Goal: Task Accomplishment & Management: Manage account settings

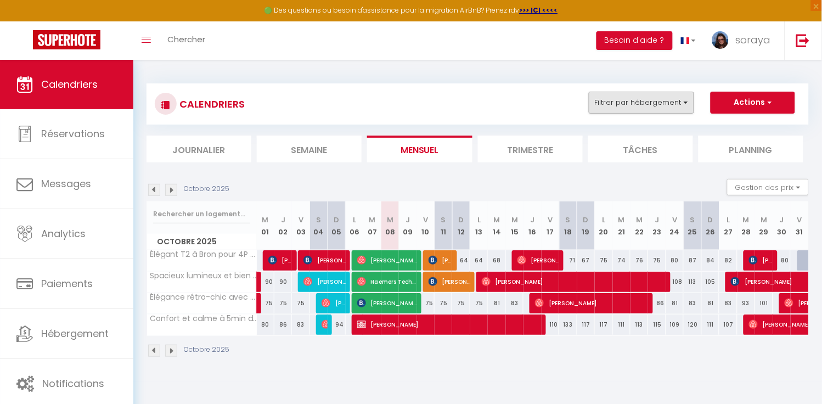
click at [685, 107] on button "Filtrer par hébergement" at bounding box center [641, 103] width 105 height 22
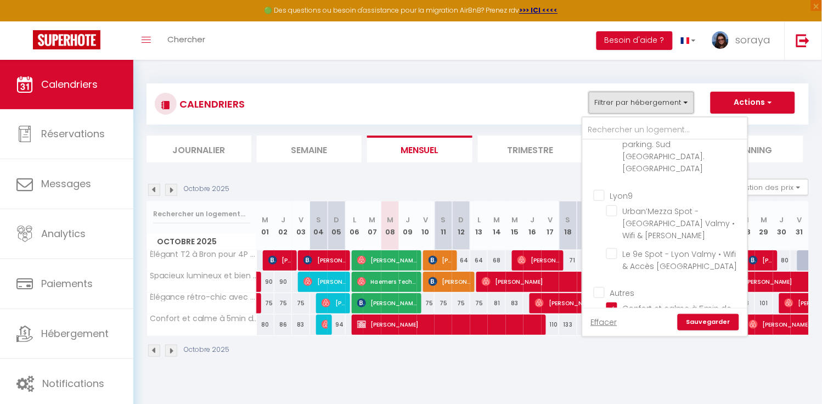
scroll to position [372, 0]
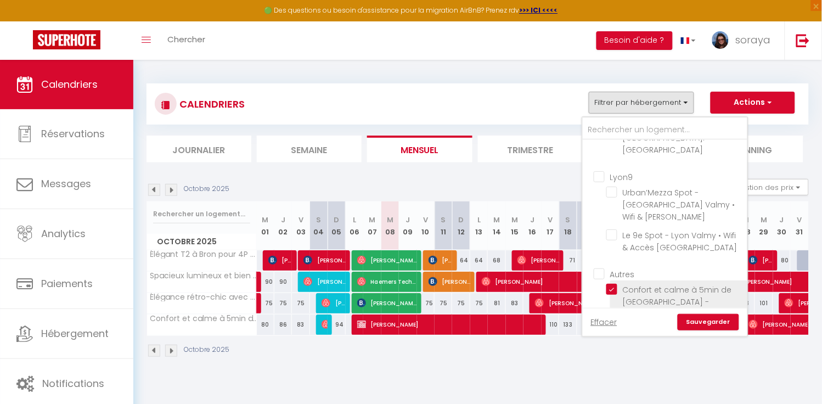
click at [615, 284] on input "Confort et calme à 5min de [GEOGRAPHIC_DATA] - [GEOGRAPHIC_DATA]" at bounding box center [675, 289] width 137 height 11
checkbox input "false"
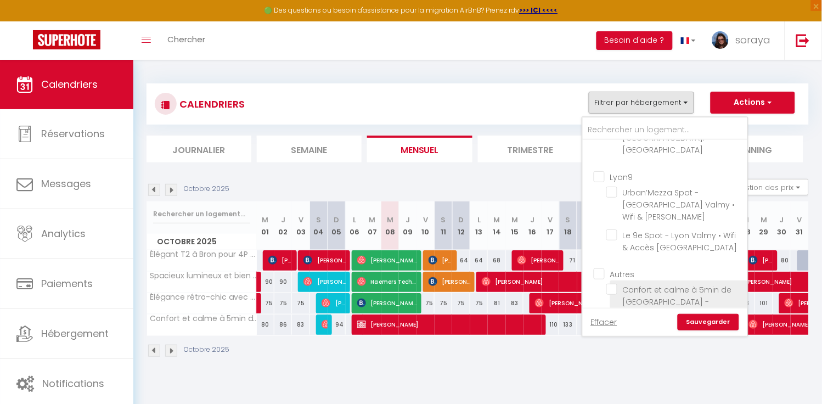
checkbox input "false"
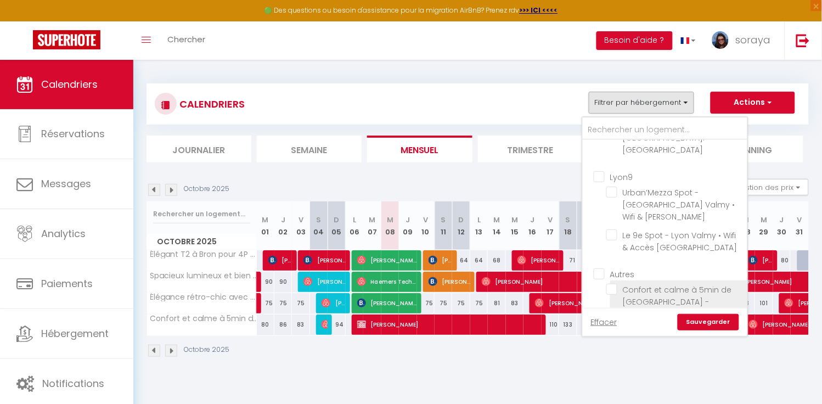
checkbox input "false"
click at [614, 323] on li "Élégance rétro-chic avec terrasse proche tramway" at bounding box center [678, 338] width 137 height 31
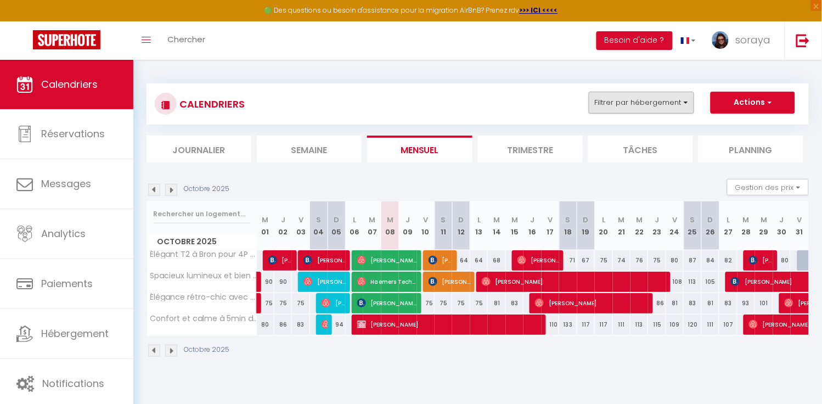
click at [688, 98] on button "Filtrer par hébergement" at bounding box center [641, 103] width 105 height 22
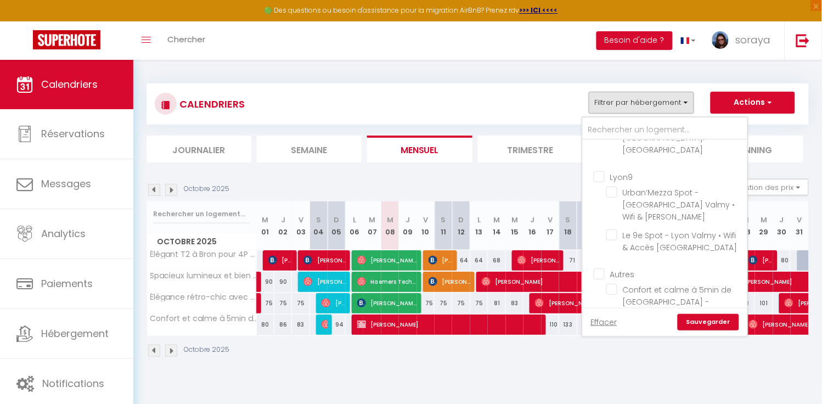
click at [617, 323] on li "Élégance rétro-chic avec terrasse proche tramway" at bounding box center [678, 338] width 137 height 31
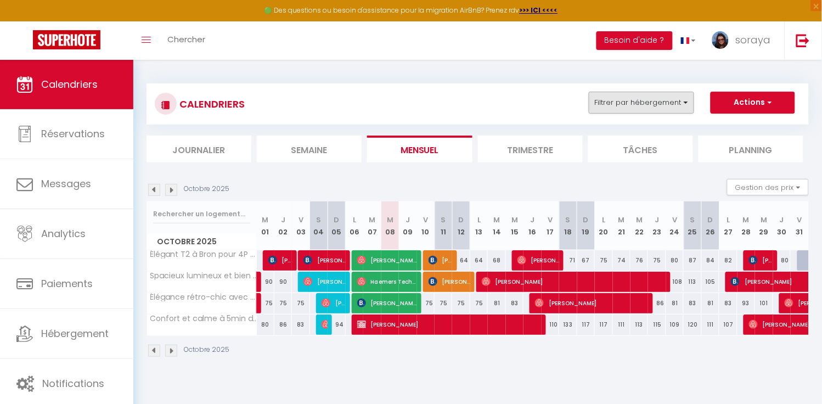
click at [687, 108] on button "Filtrer par hébergement" at bounding box center [641, 103] width 105 height 22
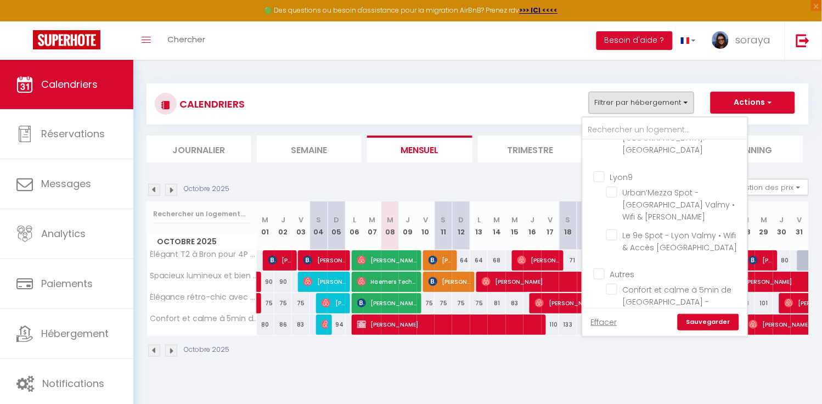
click at [620, 327] on input "Élégance rétro-chic avec terrasse proche tramway" at bounding box center [675, 332] width 137 height 11
checkbox input "false"
click at [613, 357] on input "Spacieux lumineux et bien placé pour 6P - parking" at bounding box center [675, 362] width 137 height 11
checkbox input "false"
click at [701, 318] on link "Sauvegarder" at bounding box center [708, 322] width 61 height 16
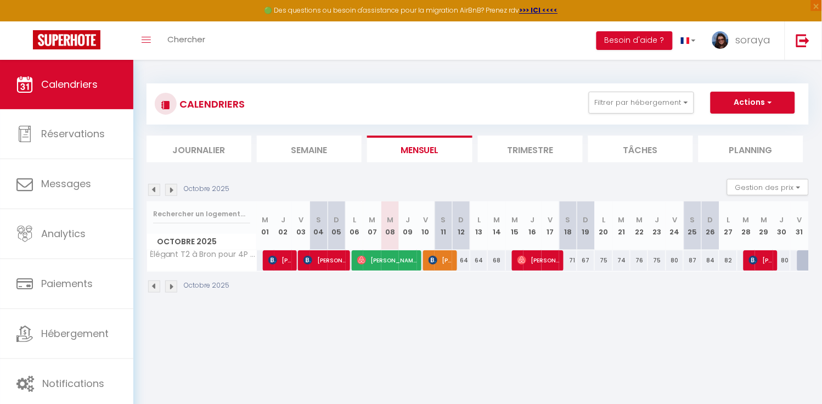
click at [544, 150] on li "Trimestre" at bounding box center [530, 149] width 105 height 27
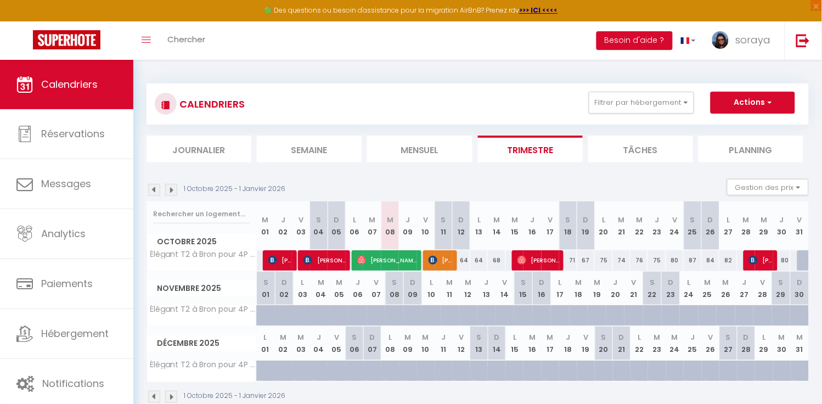
click at [150, 187] on img at bounding box center [154, 190] width 12 height 12
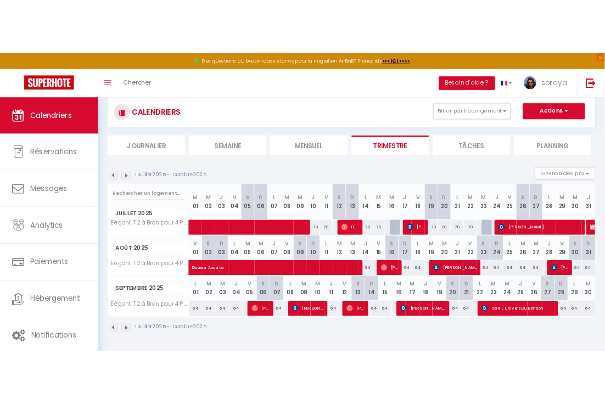
scroll to position [24, 0]
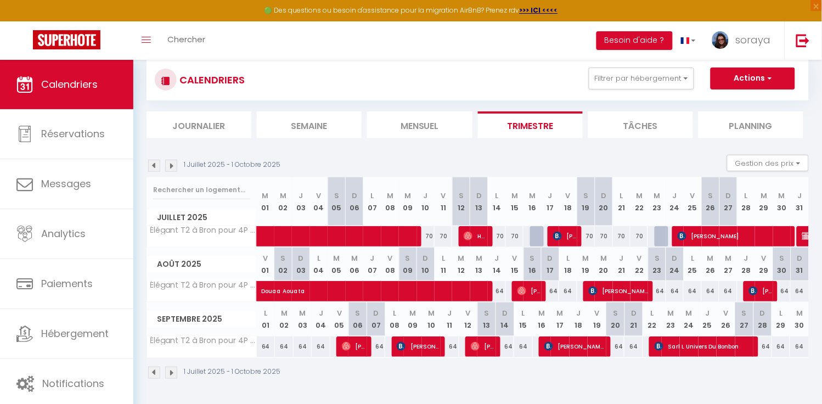
click at [155, 165] on img at bounding box center [154, 166] width 12 height 12
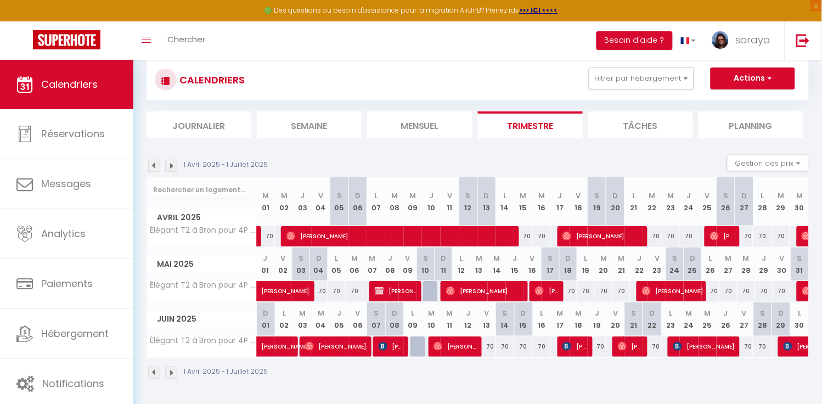
click at [173, 166] on img at bounding box center [171, 166] width 12 height 12
